Goal: Obtain resource: Download file/media

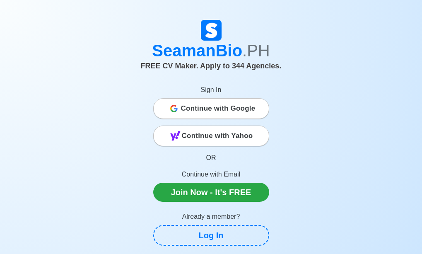
click at [236, 113] on span "Continue with Google" at bounding box center [218, 108] width 75 height 17
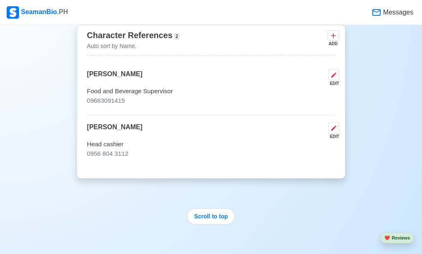
scroll to position [2031, 0]
click at [219, 208] on button "Scroll to top" at bounding box center [211, 216] width 48 height 16
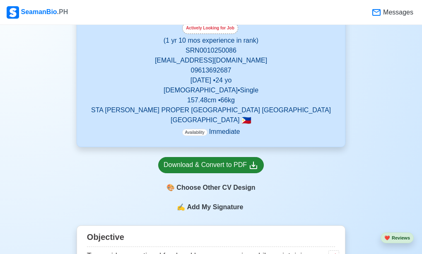
scroll to position [166, 0]
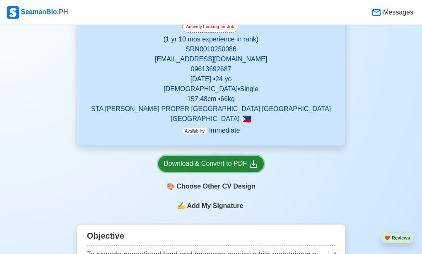
click at [213, 159] on div "Download & Convert to PDF" at bounding box center [211, 164] width 95 height 10
